Goal: Task Accomplishment & Management: Manage account settings

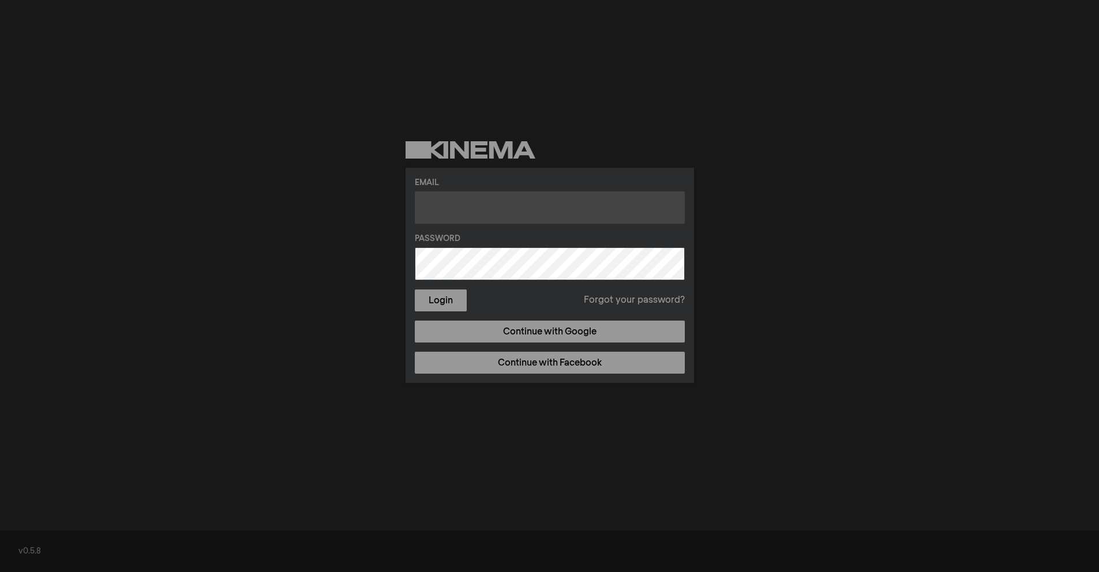
click at [471, 194] on input "text" at bounding box center [550, 207] width 270 height 32
type input "thelen@harriscenter.org"
click at [415, 290] on button "Login" at bounding box center [441, 301] width 52 height 22
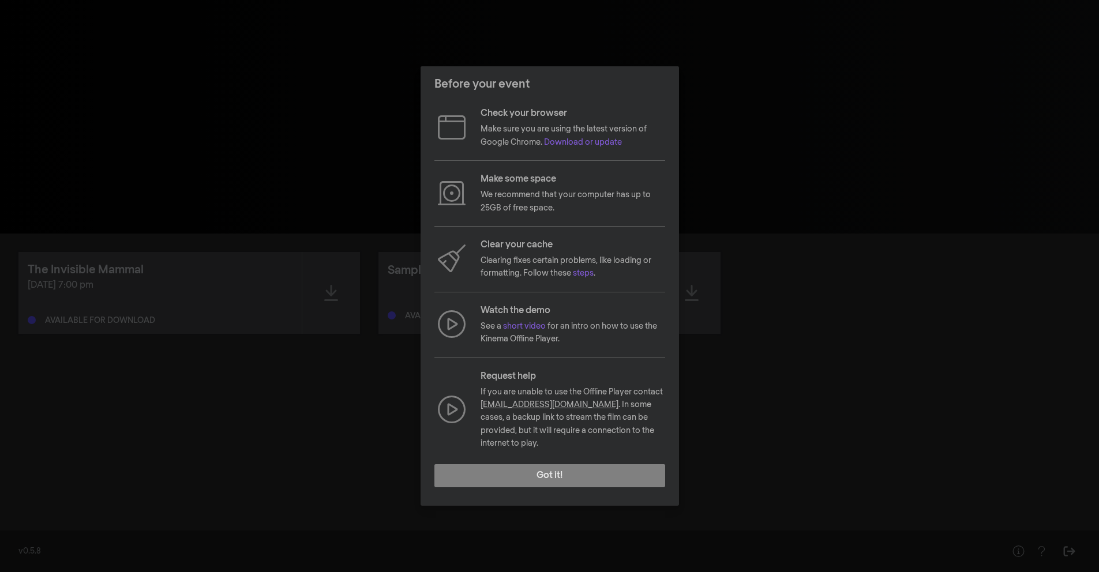
click at [933, 326] on div "Before your event Check your browser Make sure you are using the latest version…" at bounding box center [549, 286] width 1099 height 572
click at [546, 472] on button "Got it!" at bounding box center [549, 475] width 231 height 23
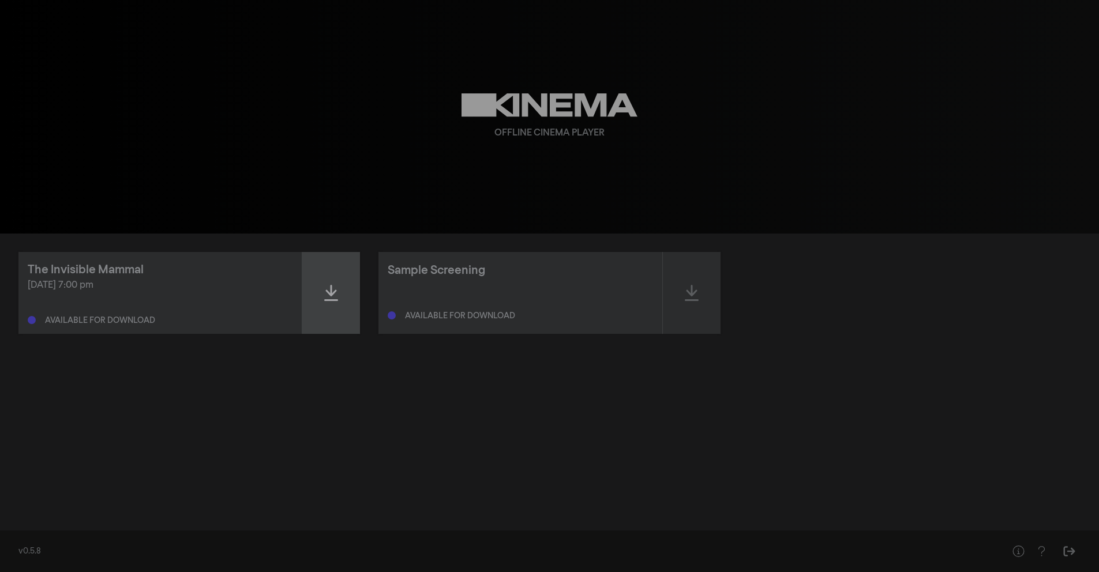
click at [333, 301] on icon at bounding box center [331, 293] width 14 height 16
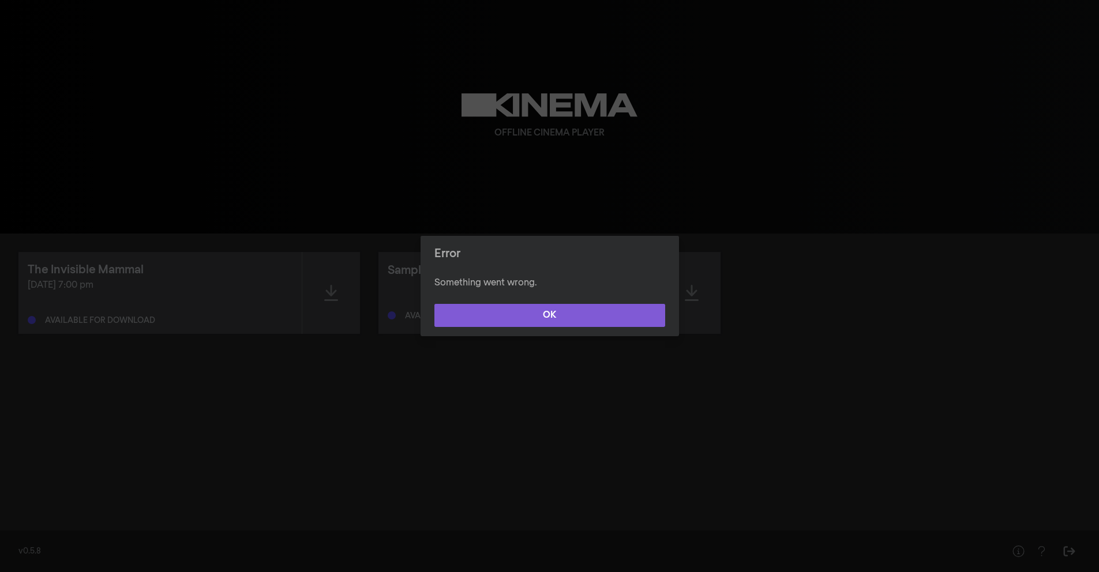
click at [610, 326] on button "OK" at bounding box center [549, 315] width 231 height 23
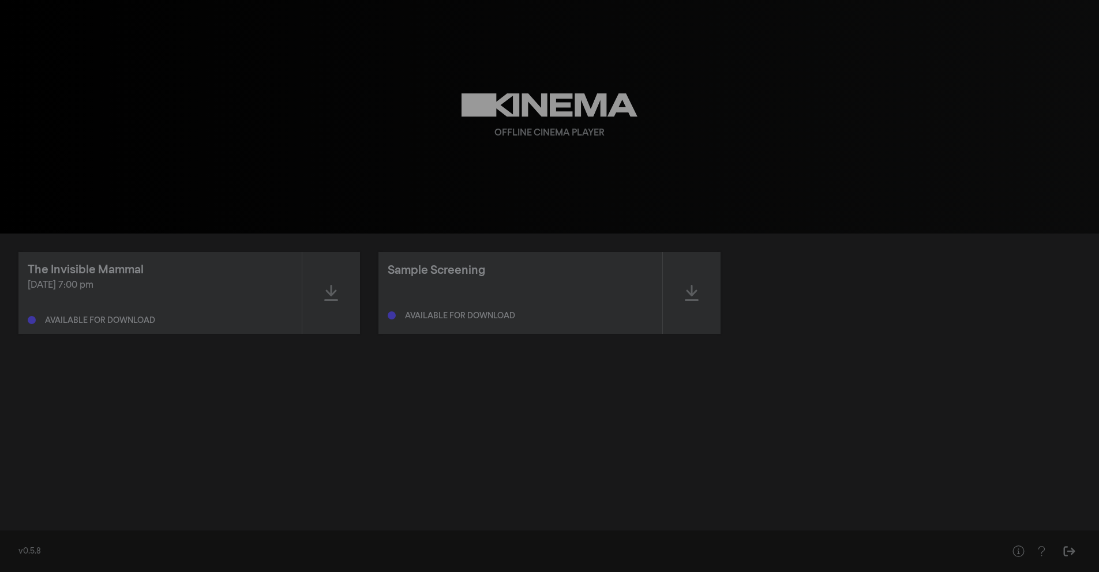
click at [172, 291] on div "[DATE] 7:00 pm" at bounding box center [160, 286] width 265 height 14
click at [339, 294] on div at bounding box center [331, 293] width 58 height 82
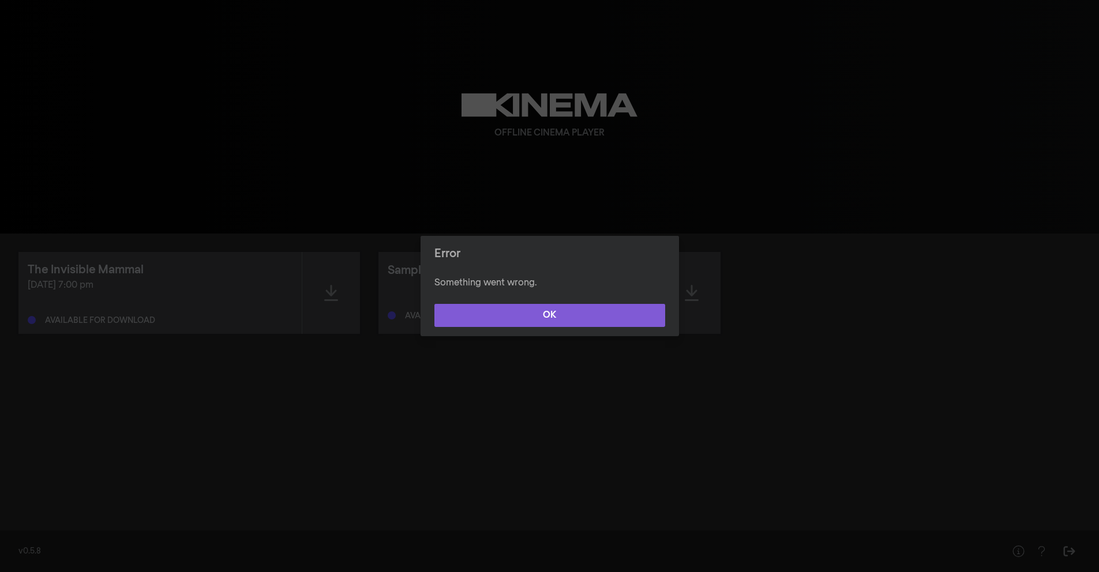
click at [487, 305] on button "OK" at bounding box center [549, 315] width 231 height 23
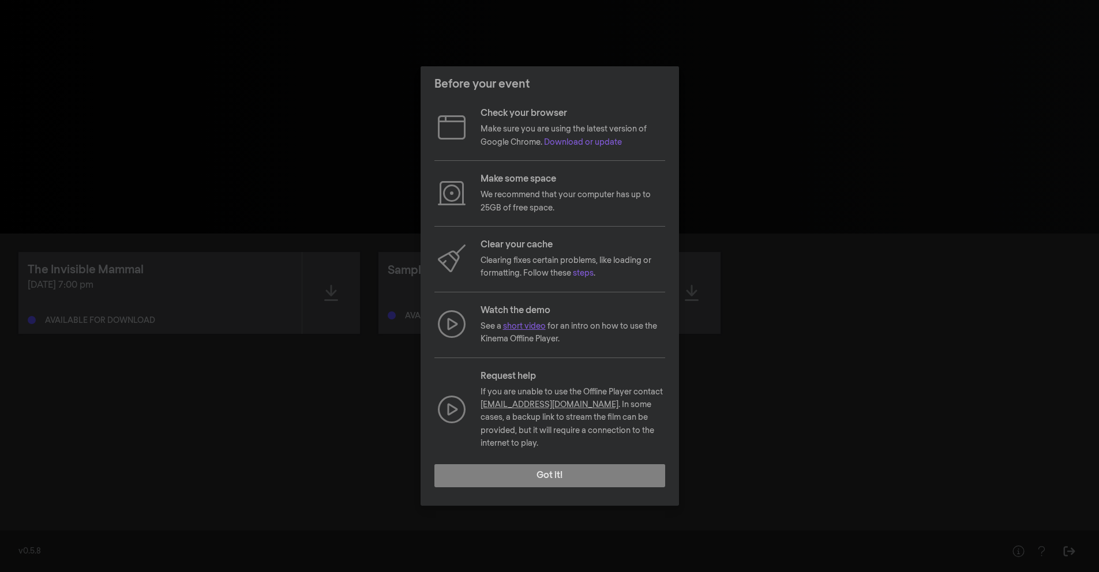
click at [540, 330] on link "short video" at bounding box center [524, 326] width 43 height 8
click at [602, 478] on button "Got it!" at bounding box center [549, 475] width 231 height 23
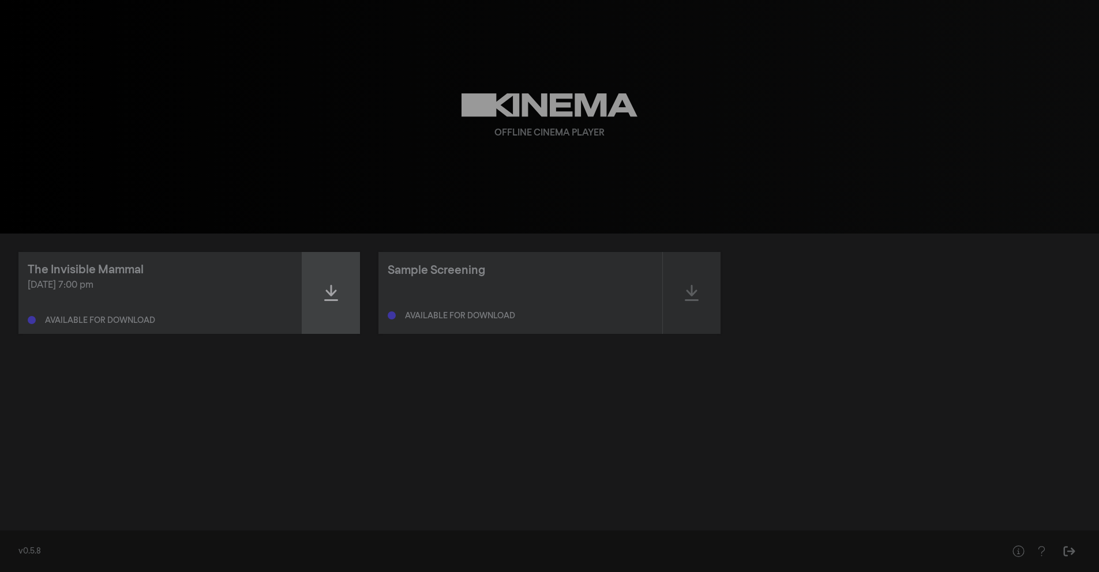
click at [334, 286] on icon at bounding box center [331, 293] width 14 height 18
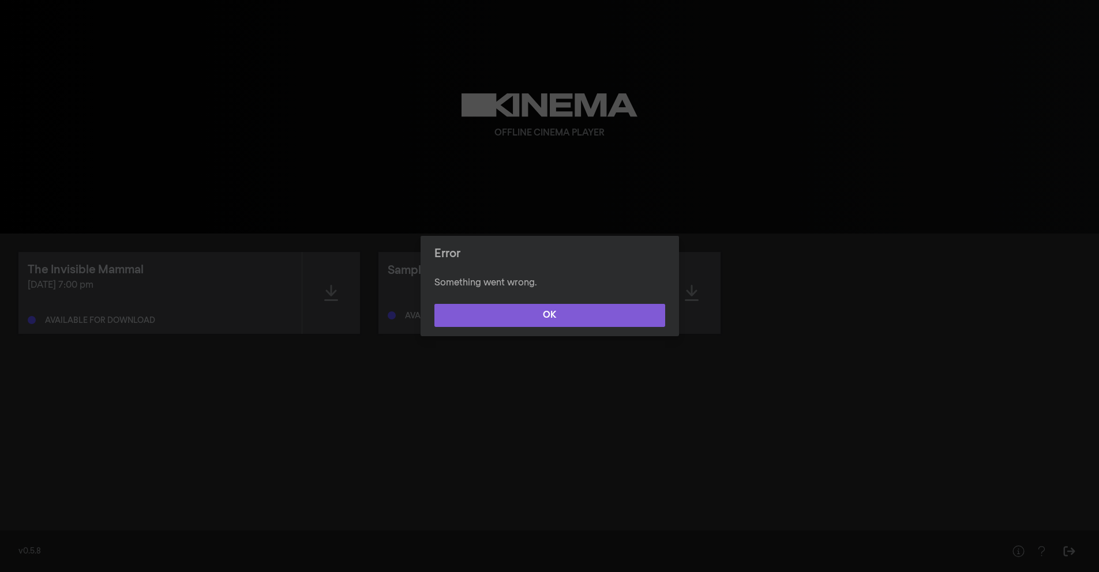
click at [543, 314] on button "OK" at bounding box center [549, 315] width 231 height 23
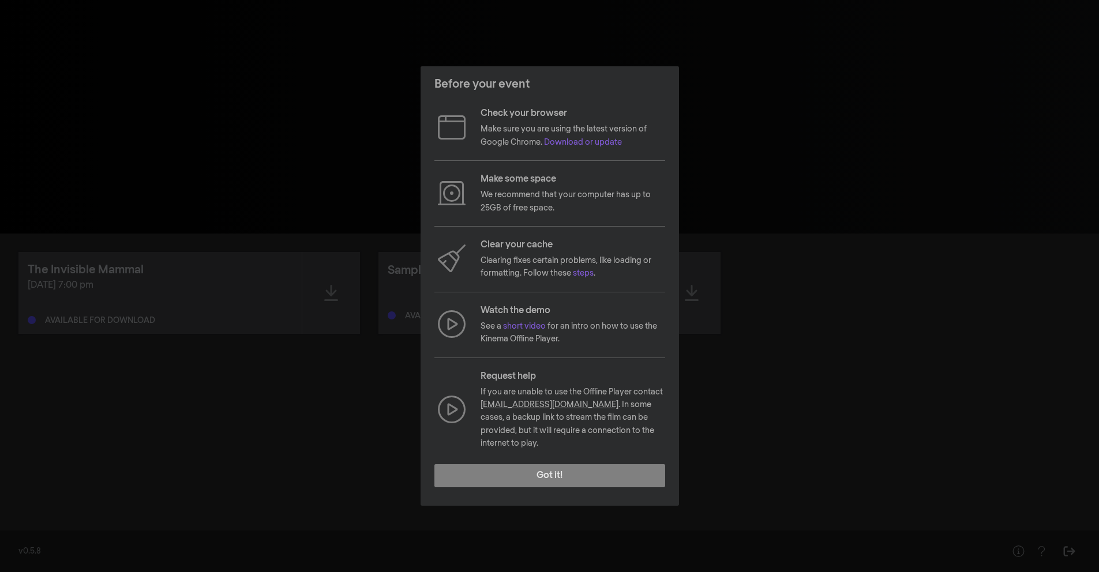
click at [550, 481] on footer "Got it!" at bounding box center [549, 480] width 258 height 51
click at [537, 472] on button "Got it!" at bounding box center [549, 475] width 231 height 23
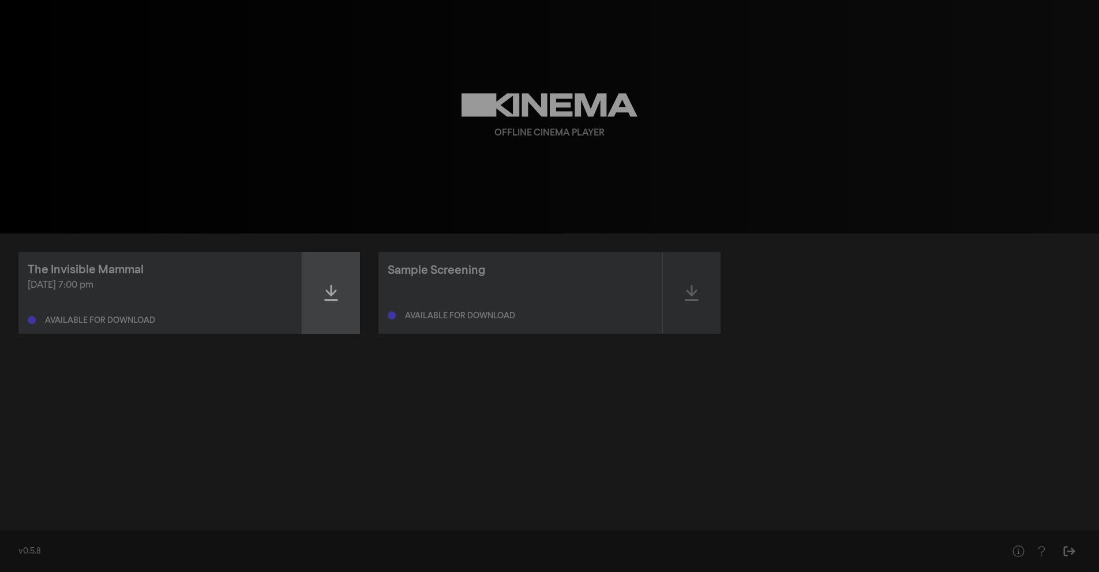
click at [340, 310] on div at bounding box center [331, 293] width 58 height 82
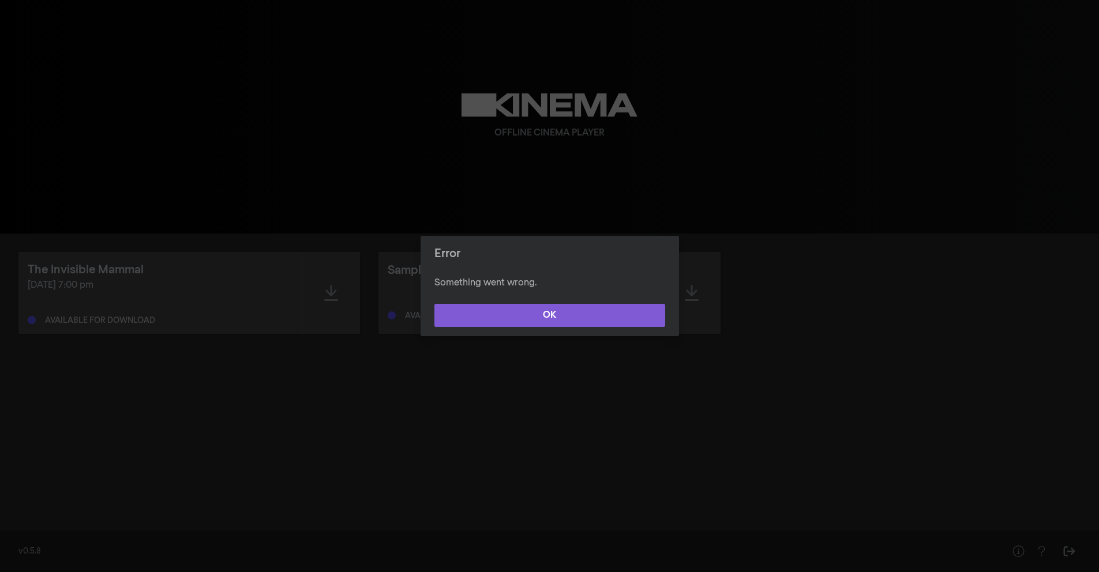
click at [546, 323] on button "OK" at bounding box center [549, 315] width 231 height 23
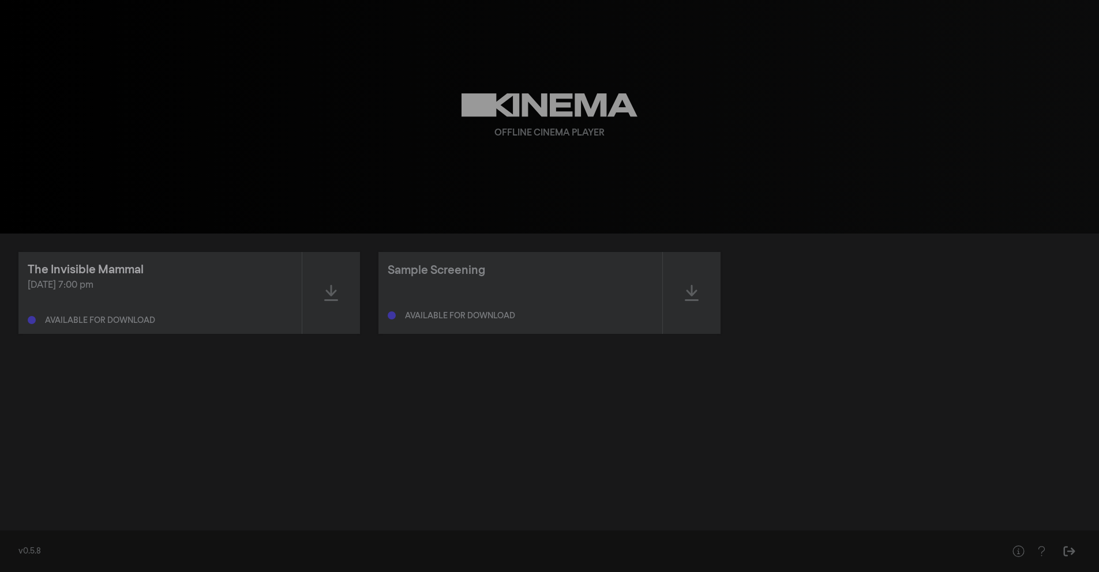
click at [118, 270] on div "The Invisible Mammal" at bounding box center [86, 269] width 116 height 17
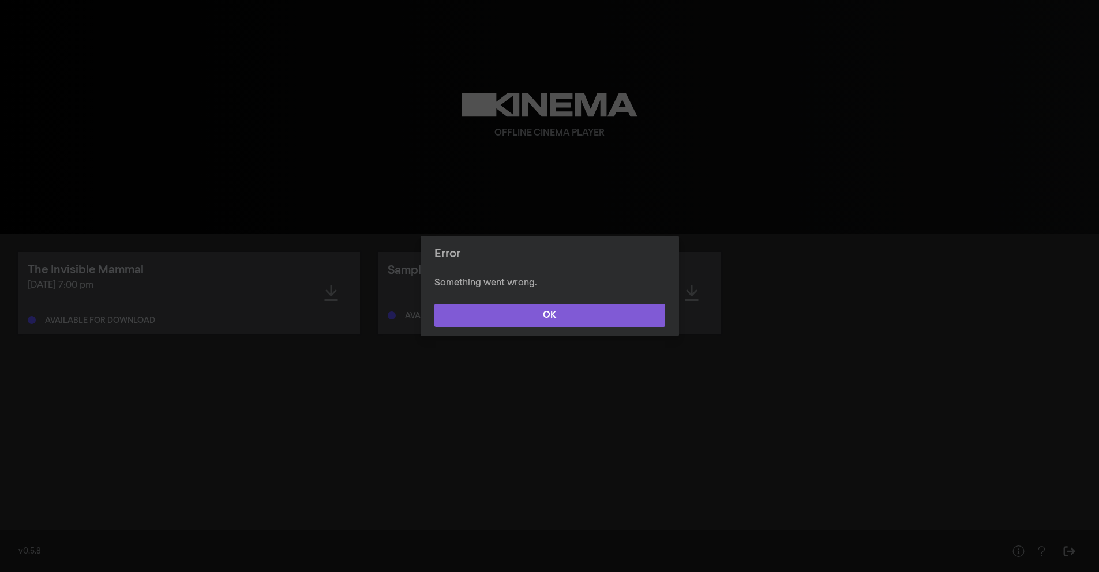
click at [617, 324] on button "OK" at bounding box center [549, 315] width 231 height 23
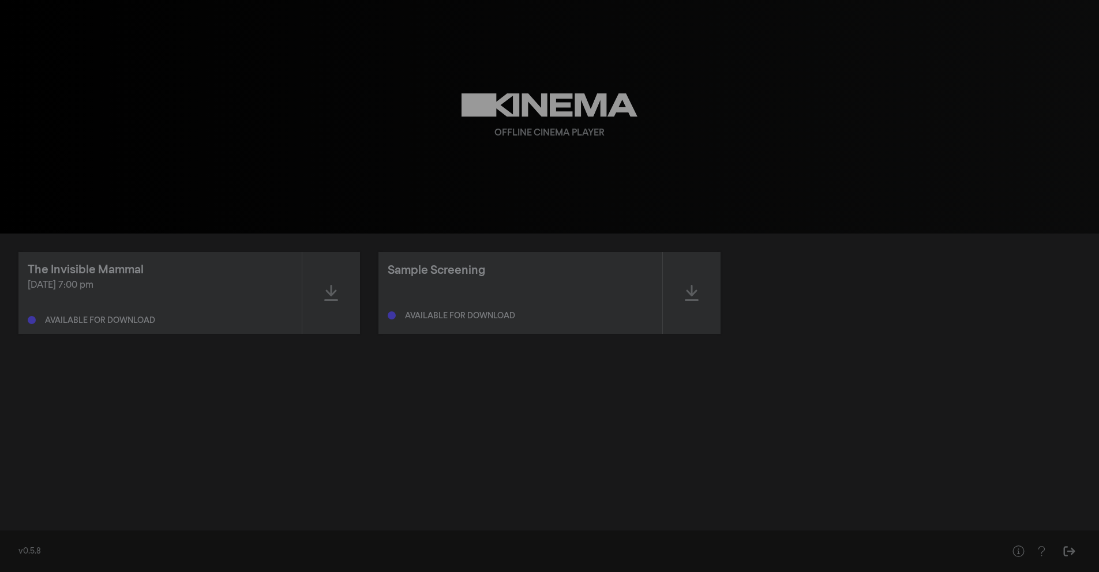
click at [55, 318] on div "Available for download" at bounding box center [100, 321] width 110 height 8
click at [72, 367] on div "The Invisible Mammal Oct 7, 2025 at 7:00 pm Available for download Sample Scree…" at bounding box center [549, 378] width 1099 height 289
click at [317, 296] on div at bounding box center [331, 293] width 58 height 82
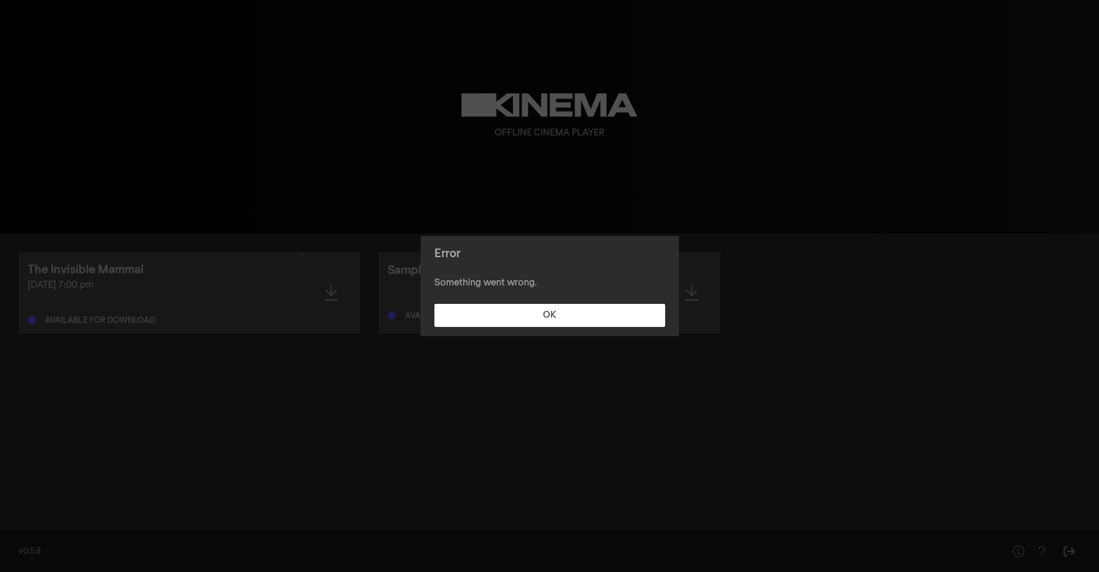
click at [600, 330] on footer "OK" at bounding box center [549, 316] width 258 height 42
click at [595, 316] on button "OK" at bounding box center [549, 315] width 231 height 23
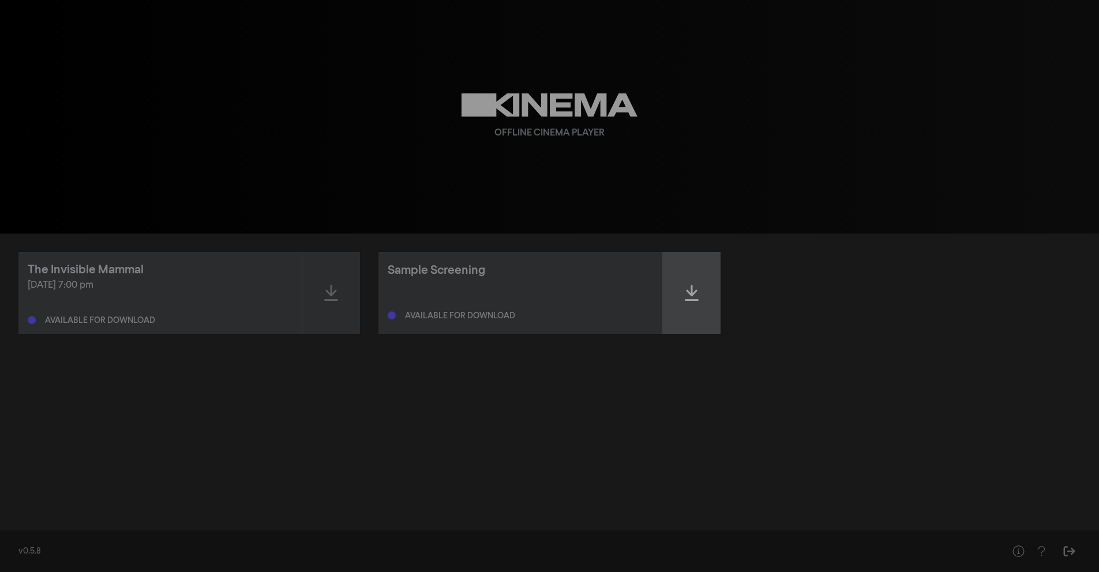
click at [687, 305] on div at bounding box center [692, 293] width 58 height 82
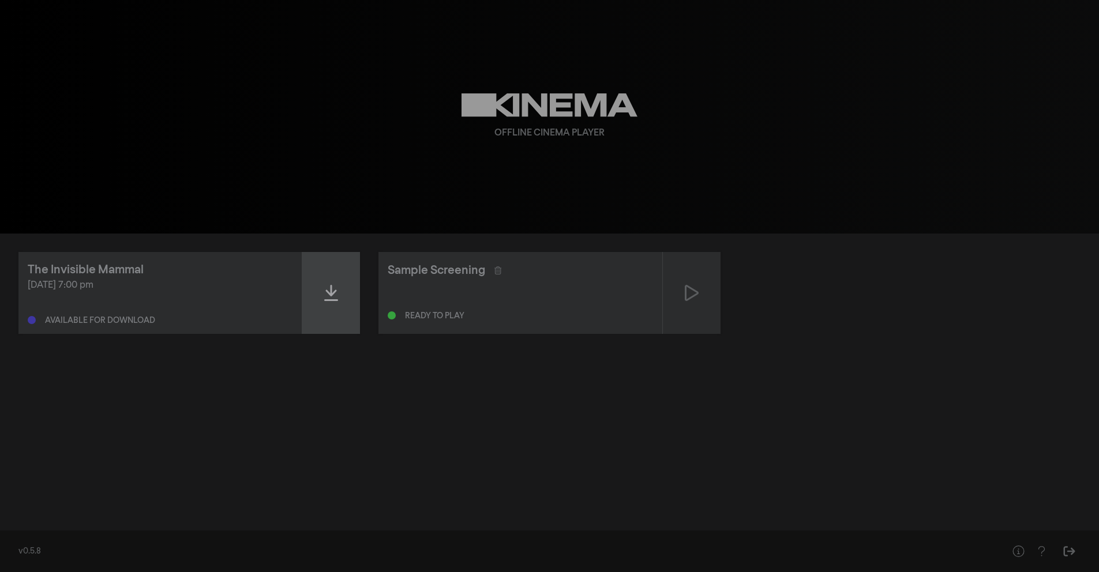
click at [306, 309] on div at bounding box center [331, 293] width 58 height 82
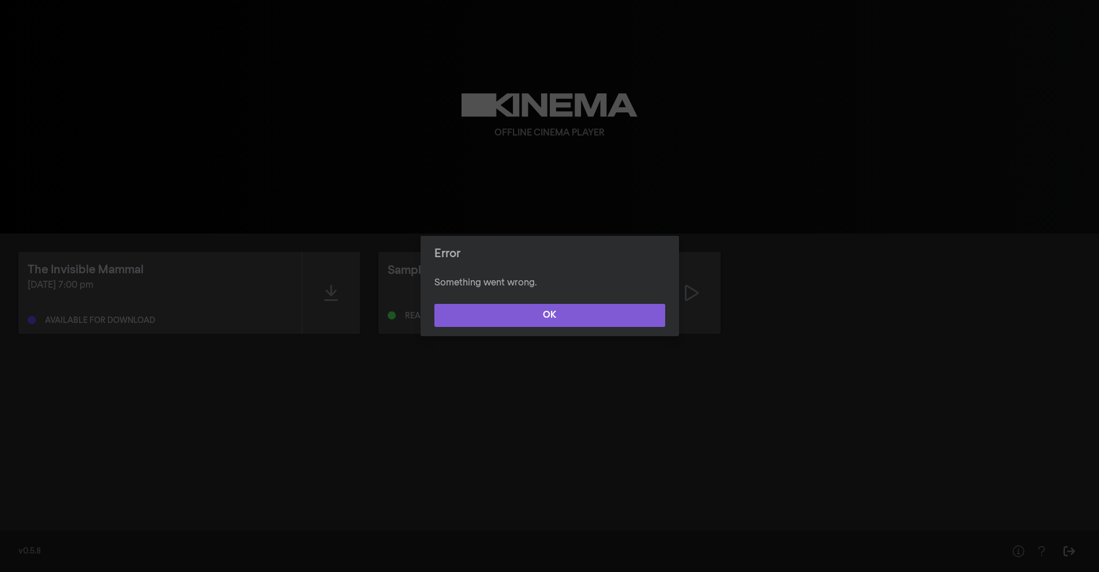
click at [550, 310] on button "OK" at bounding box center [549, 315] width 231 height 23
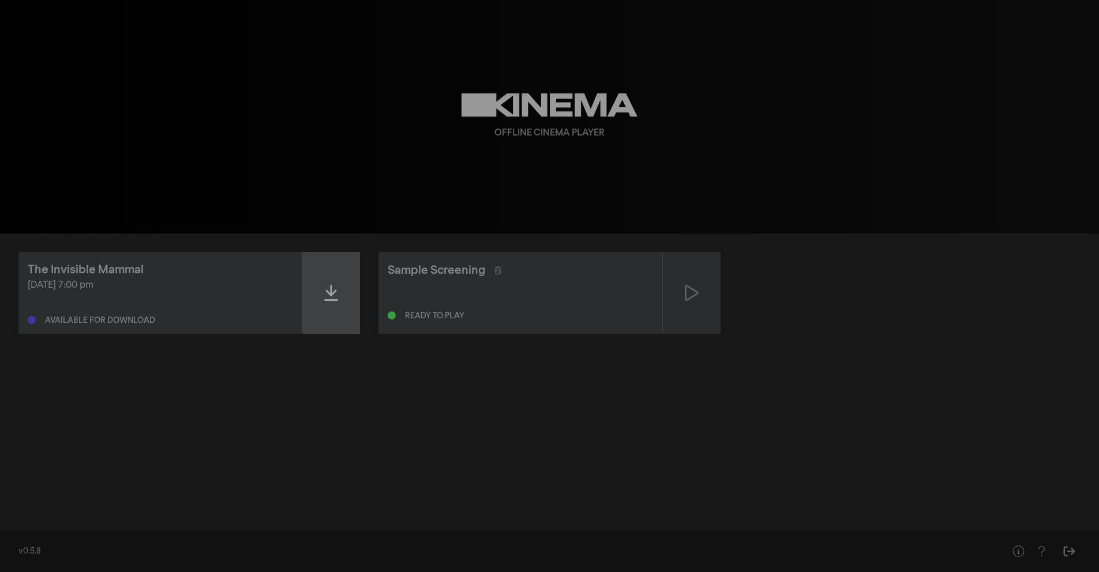
click at [327, 310] on div at bounding box center [331, 293] width 58 height 82
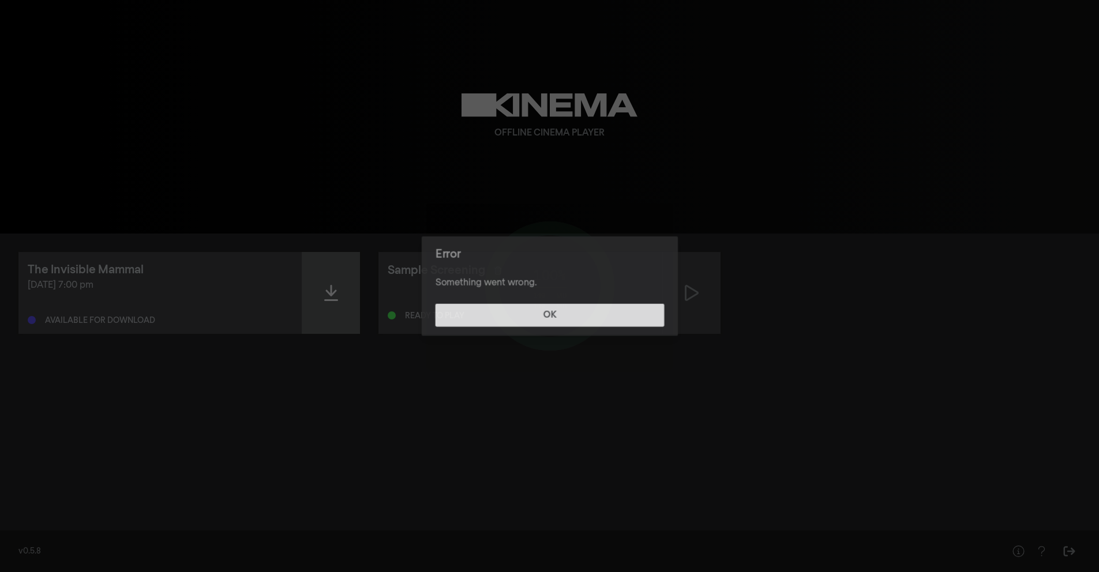
click at [327, 310] on div "Error Something went wrong. OK" at bounding box center [549, 286] width 1099 height 572
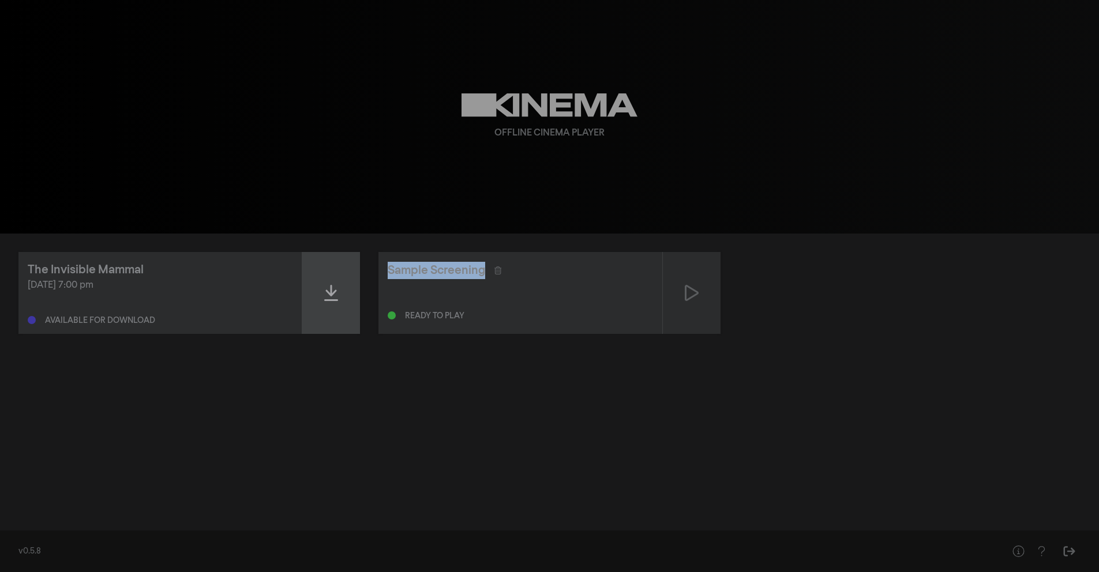
click at [327, 310] on div at bounding box center [331, 293] width 58 height 82
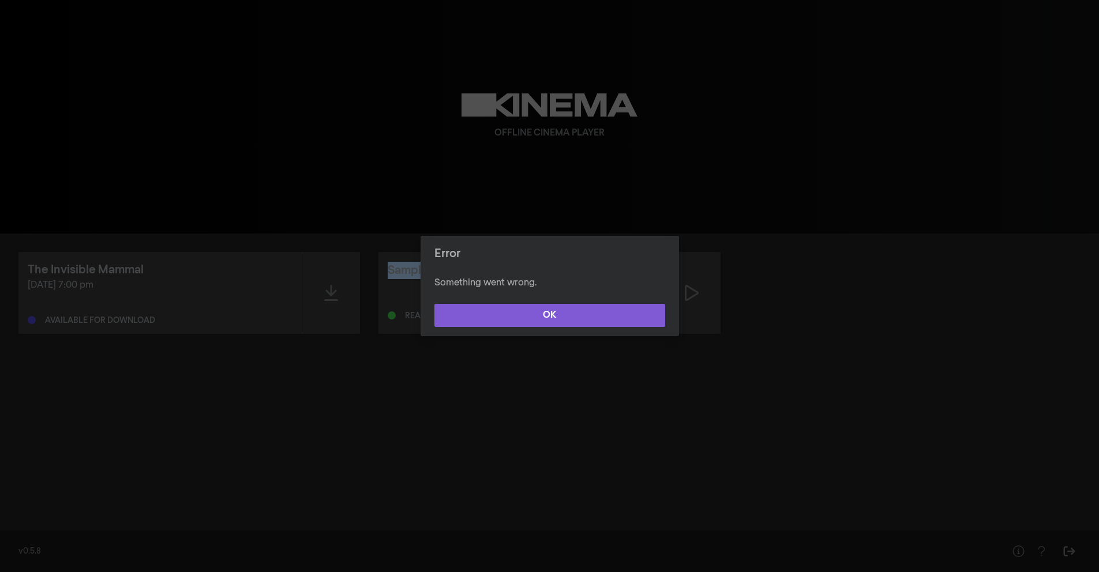
click at [484, 323] on button "OK" at bounding box center [549, 315] width 231 height 23
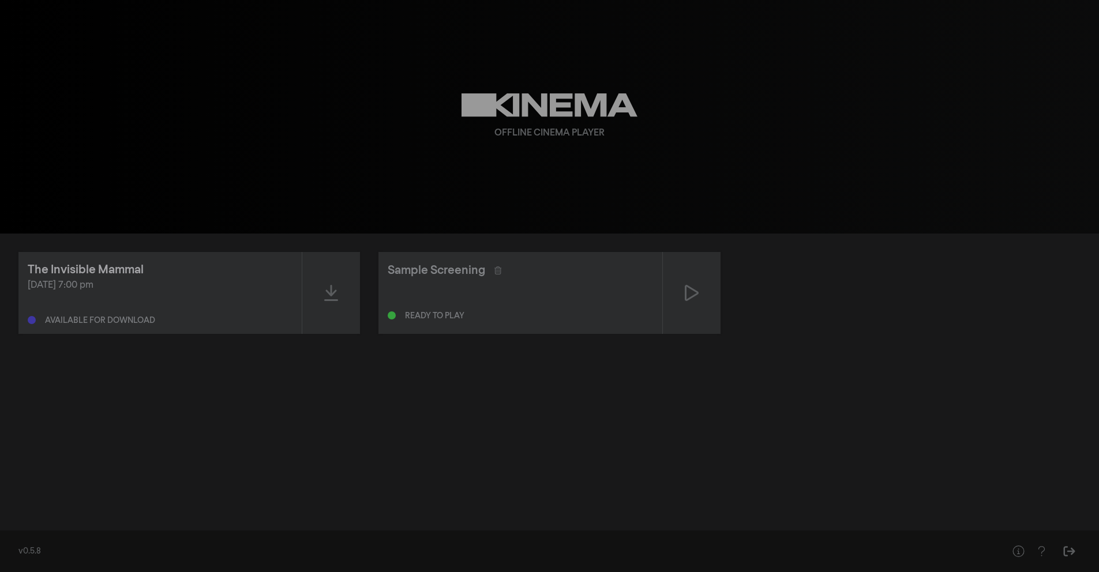
click at [65, 268] on div "The Invisible Mammal" at bounding box center [86, 269] width 116 height 17
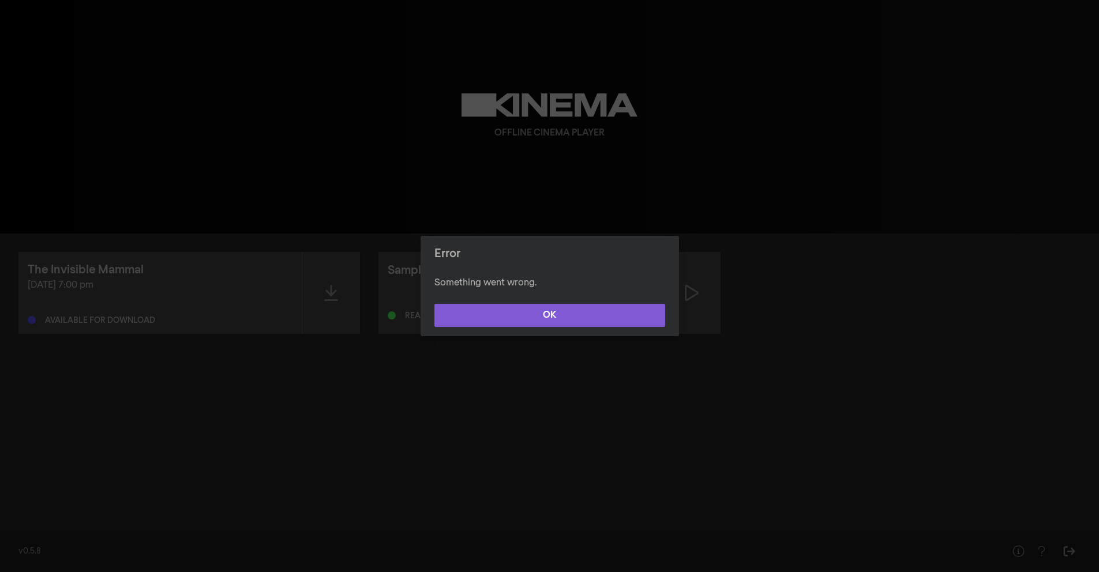
click at [632, 320] on button "OK" at bounding box center [549, 315] width 231 height 23
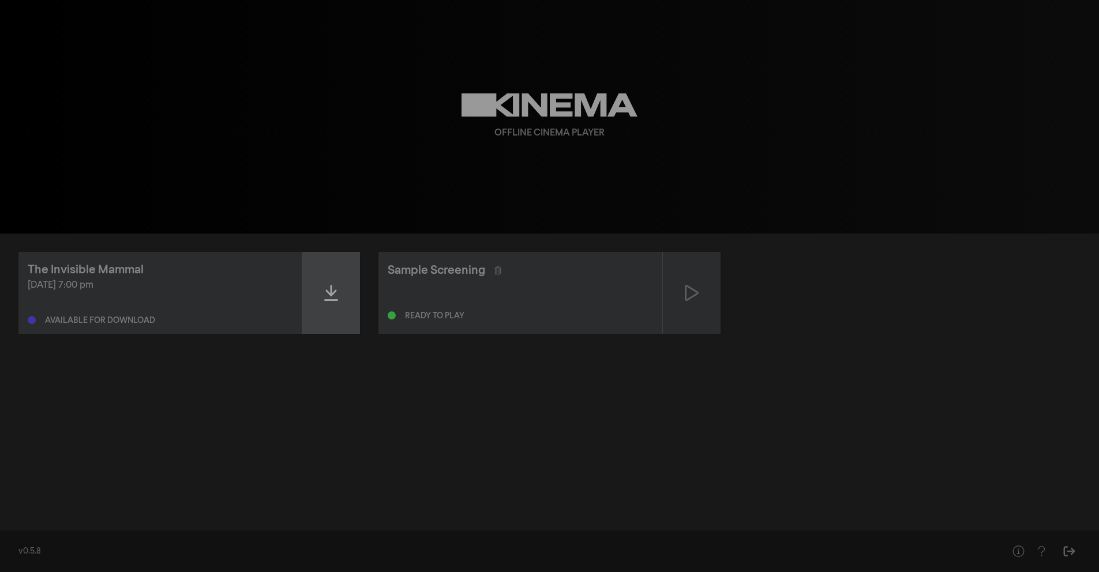
click at [317, 313] on div at bounding box center [331, 293] width 58 height 82
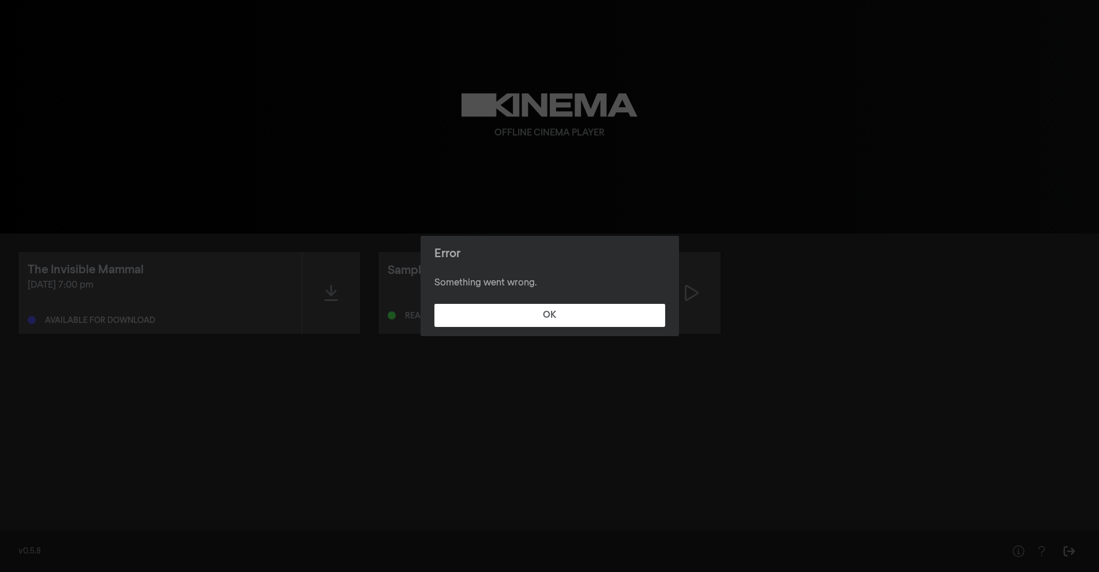
click at [538, 329] on footer "OK" at bounding box center [549, 316] width 258 height 42
click at [535, 320] on button "OK" at bounding box center [549, 315] width 231 height 23
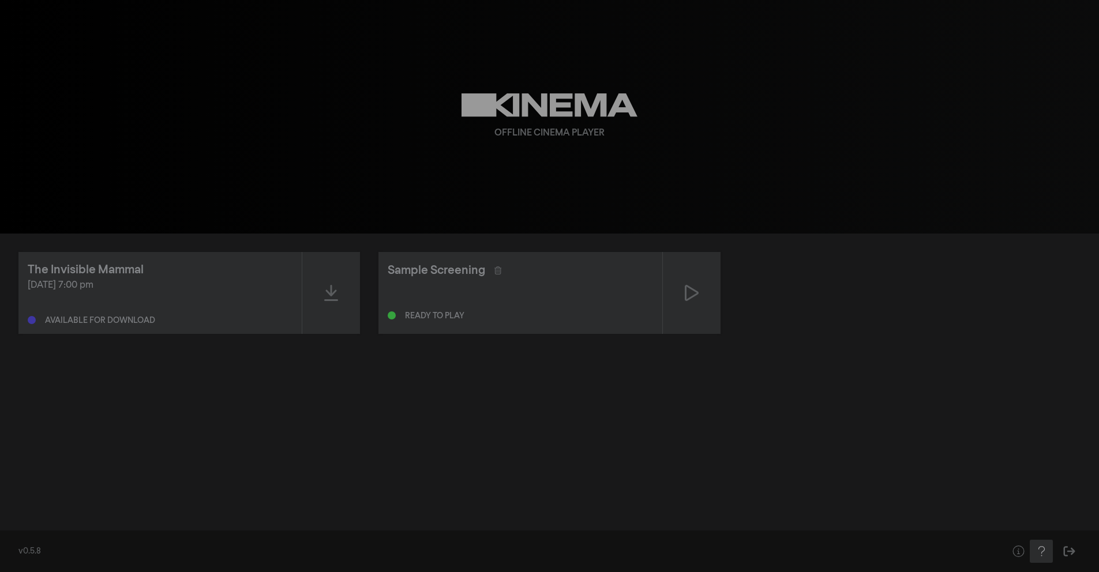
click at [1032, 555] on button "Help" at bounding box center [1041, 551] width 23 height 23
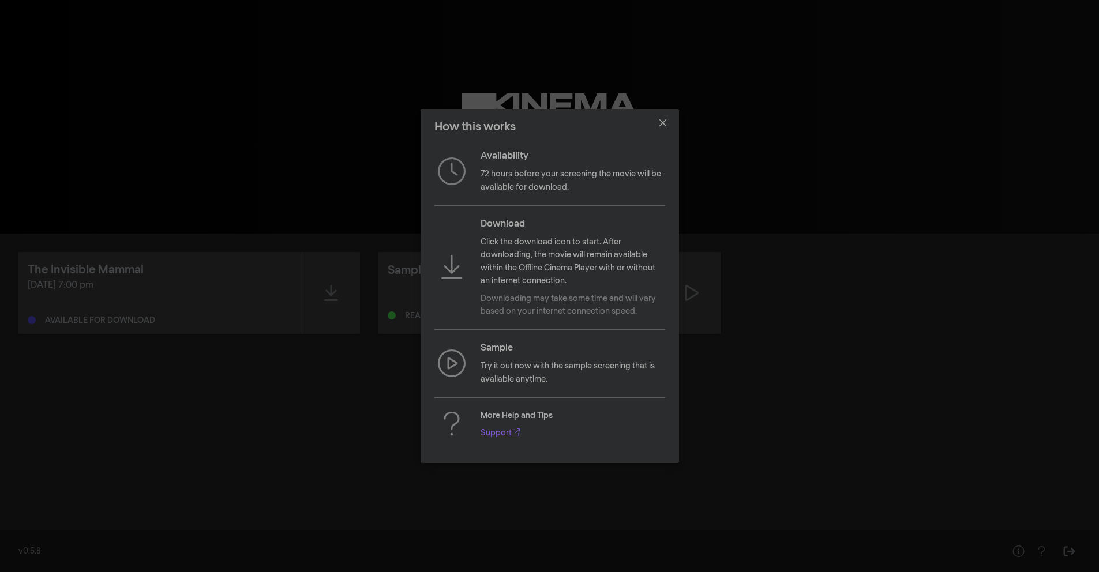
click at [489, 437] on link "Support" at bounding box center [499, 433] width 39 height 8
click at [668, 127] on button "Close" at bounding box center [662, 123] width 18 height 18
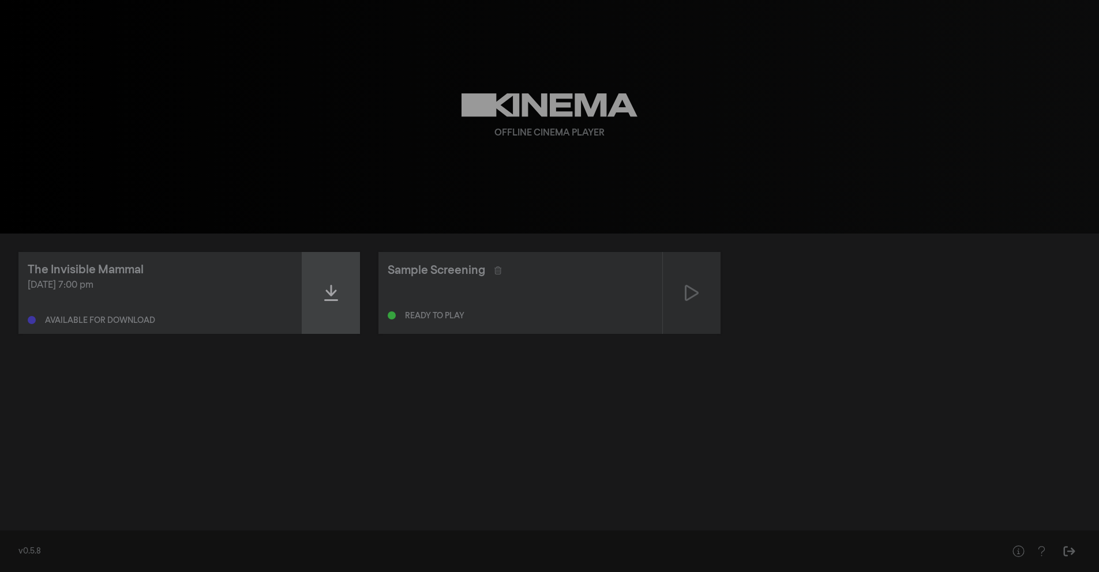
click at [309, 323] on div at bounding box center [331, 293] width 58 height 82
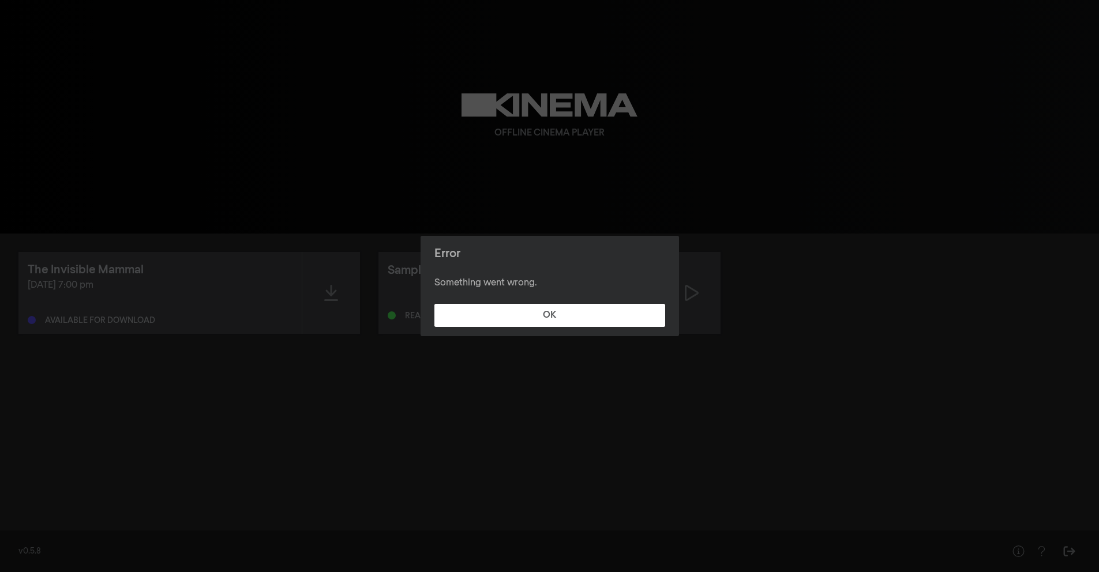
click at [497, 302] on footer "OK" at bounding box center [549, 316] width 258 height 42
click at [476, 314] on button "OK" at bounding box center [549, 315] width 231 height 23
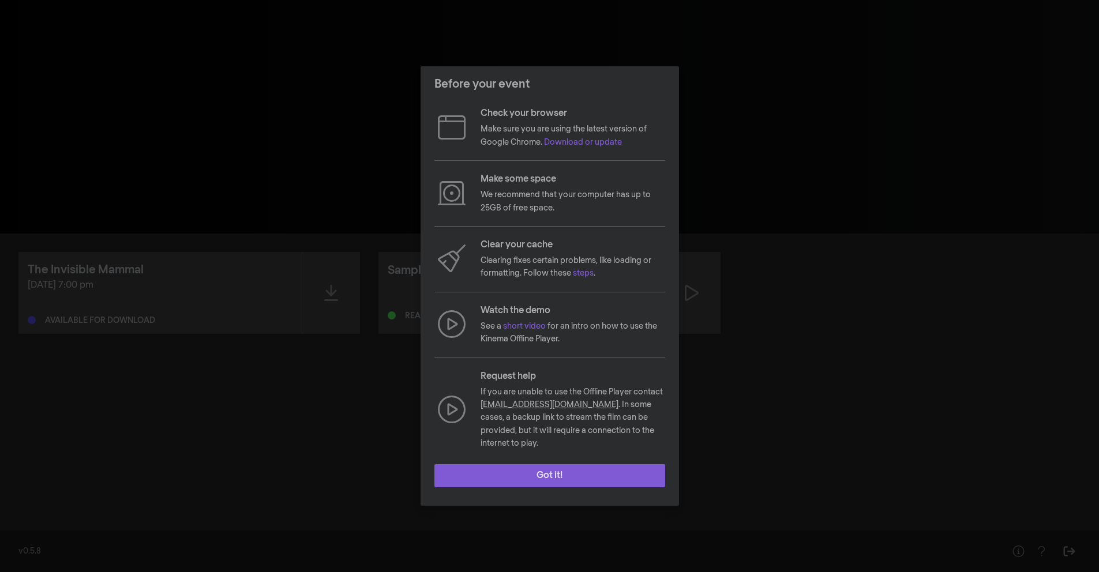
click at [534, 467] on button "Got it!" at bounding box center [549, 475] width 231 height 23
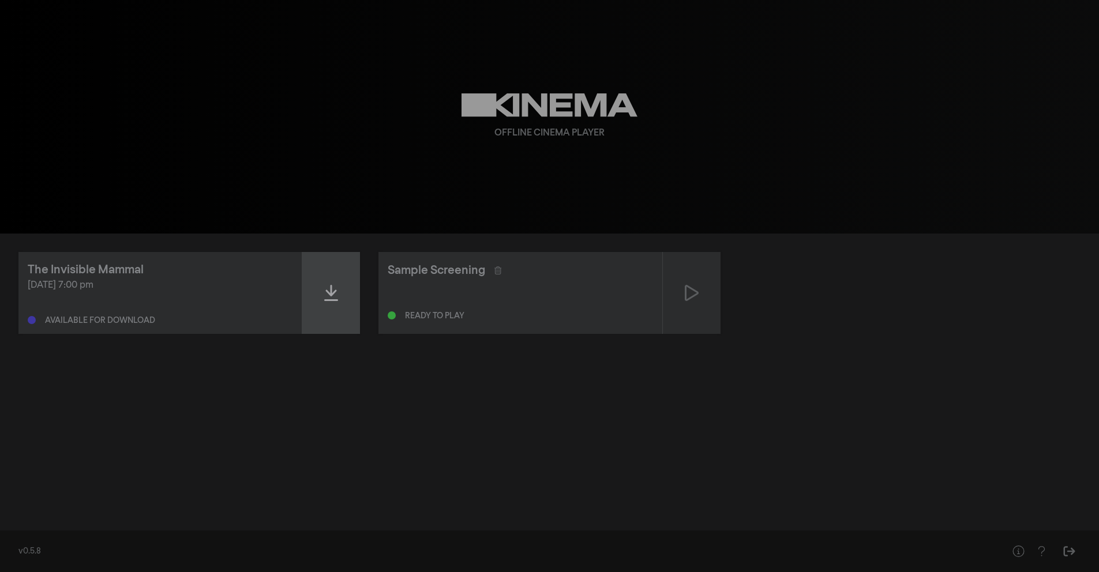
click at [317, 301] on div at bounding box center [331, 293] width 58 height 82
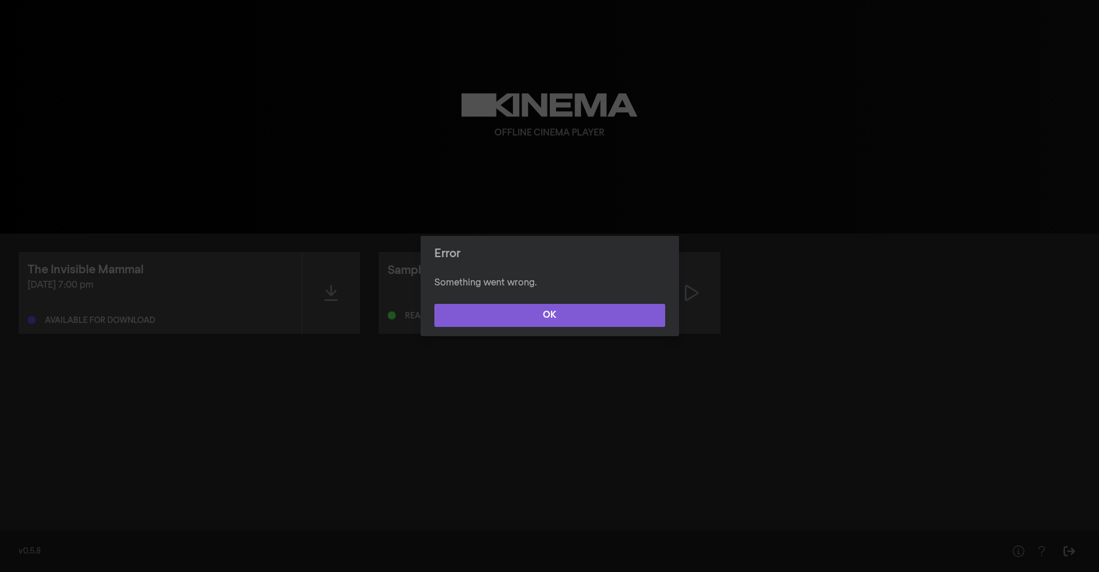
click at [521, 316] on button "OK" at bounding box center [549, 315] width 231 height 23
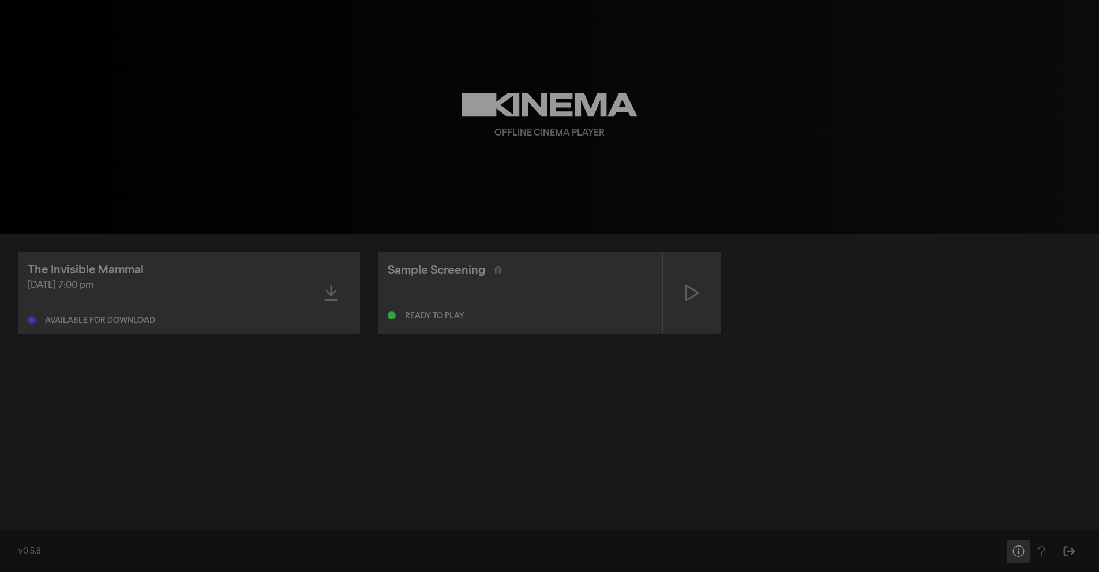
click at [1014, 557] on icon "Help" at bounding box center [1018, 552] width 14 height 12
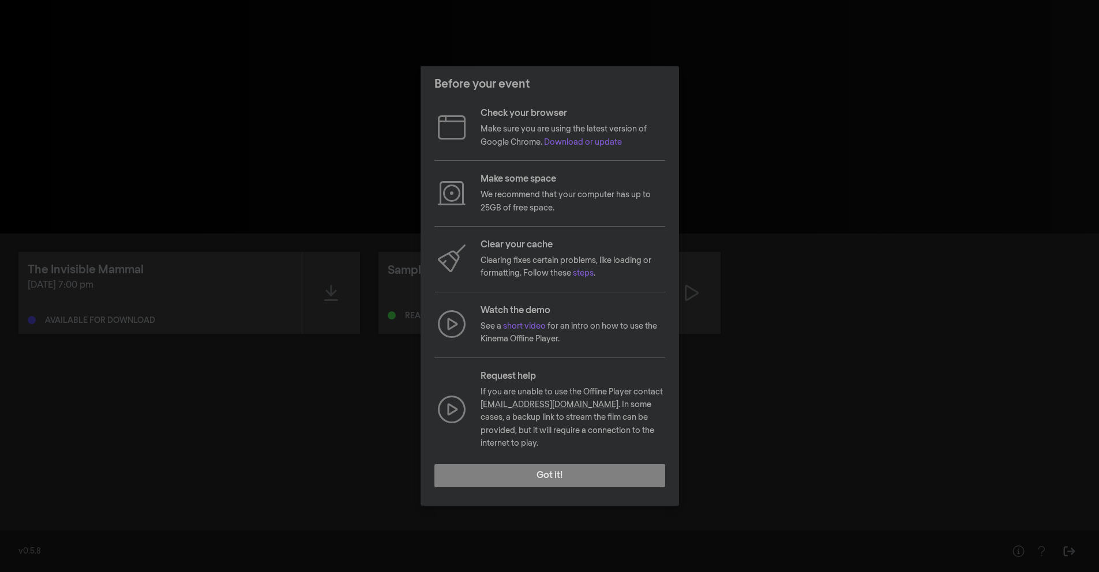
click at [535, 409] on link "[EMAIL_ADDRESS][DOMAIN_NAME]" at bounding box center [549, 405] width 138 height 8
click at [535, 472] on button "Got it!" at bounding box center [549, 475] width 231 height 23
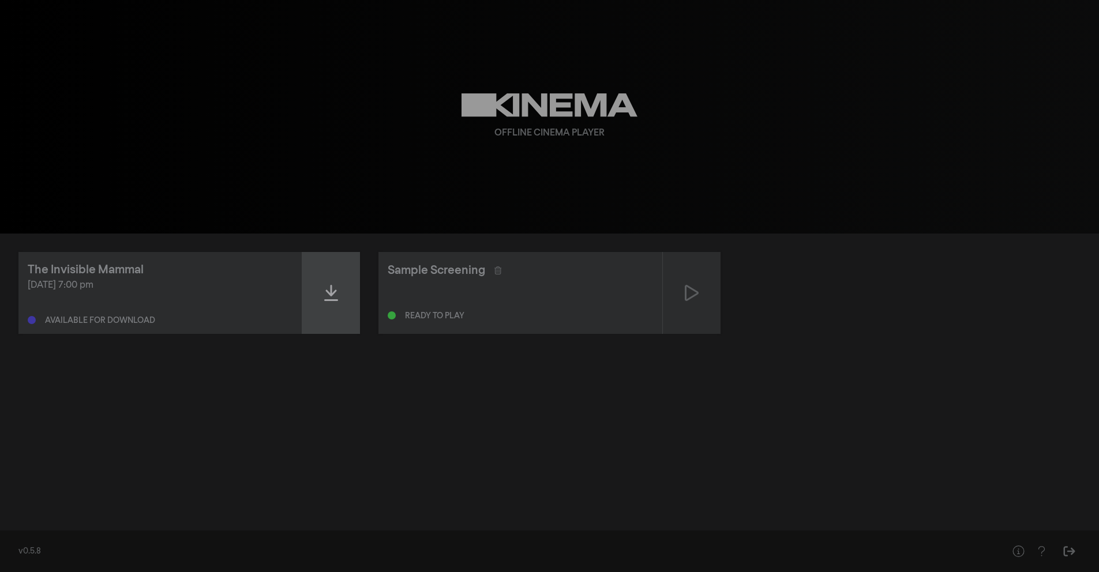
click at [336, 299] on icon at bounding box center [331, 293] width 14 height 18
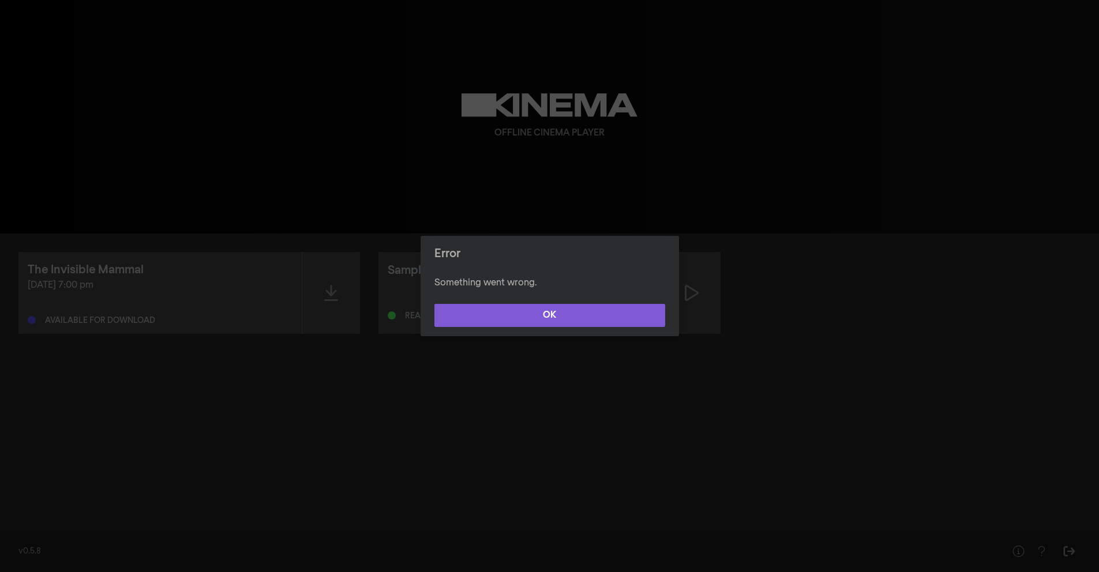
click at [486, 321] on button "OK" at bounding box center [549, 315] width 231 height 23
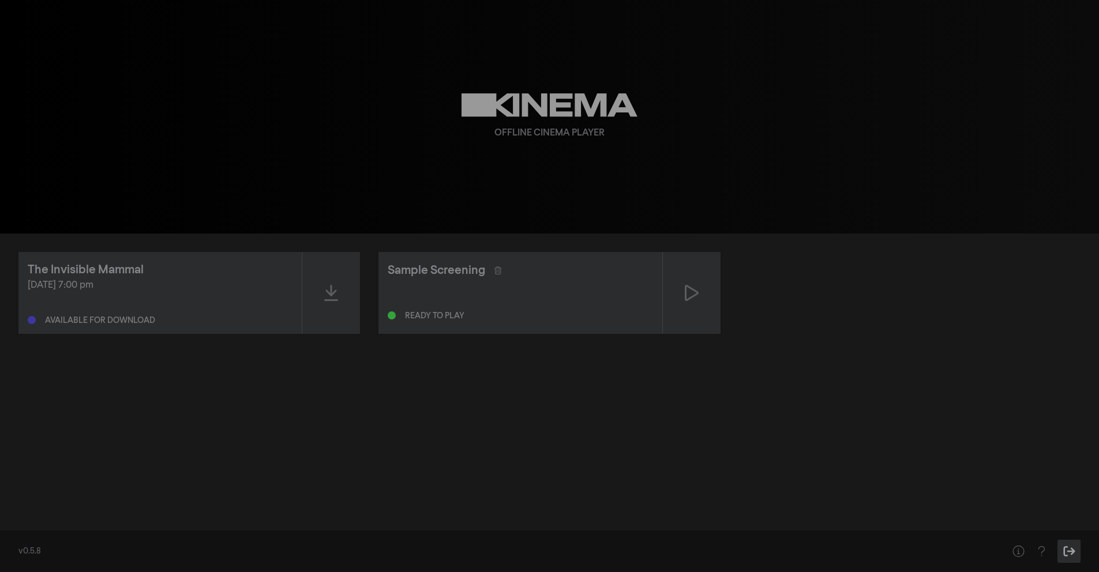
click at [1069, 553] on icon "Sign Out" at bounding box center [1069, 552] width 14 height 12
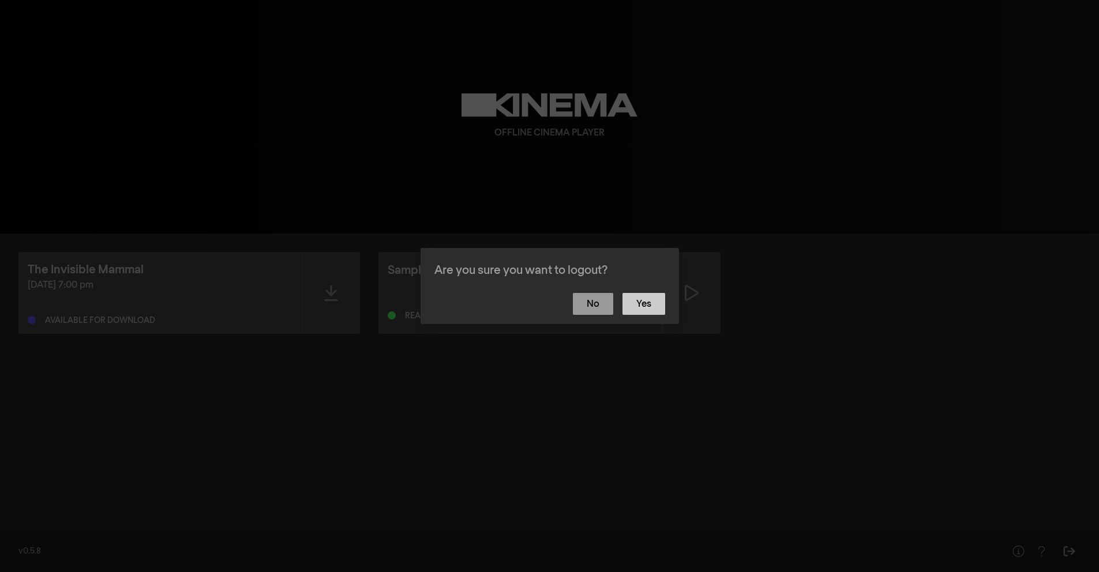
click at [647, 312] on button "Yes" at bounding box center [643, 304] width 43 height 22
